Goal: Information Seeking & Learning: Learn about a topic

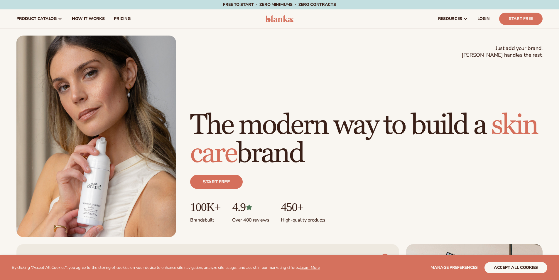
scroll to position [196, 0]
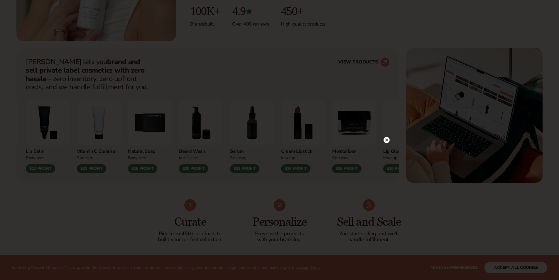
drag, startPoint x: 151, startPoint y: 150, endPoint x: 390, endPoint y: 139, distance: 238.4
click at [390, 139] on icon at bounding box center [387, 140] width 6 height 6
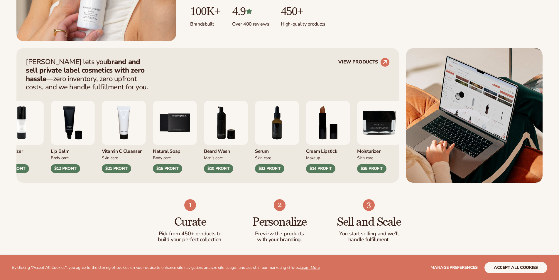
click at [390, 139] on img "9 / 9" at bounding box center [379, 123] width 44 height 44
click at [109, 150] on div "Vitamin C Cleanser" at bounding box center [124, 150] width 44 height 10
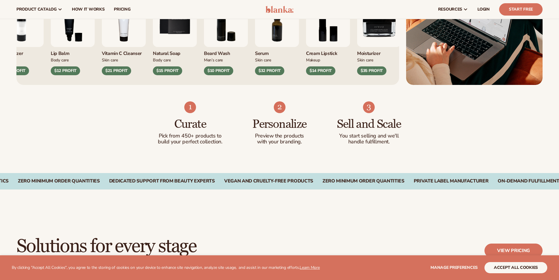
scroll to position [0, 0]
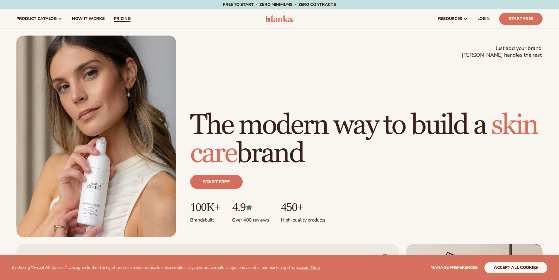
click at [116, 18] on span "pricing" at bounding box center [122, 18] width 16 height 5
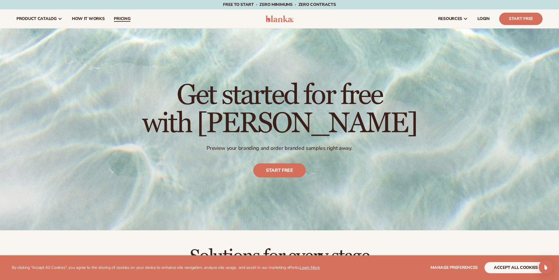
click at [117, 18] on span "pricing" at bounding box center [122, 18] width 16 height 5
